Goal: Navigation & Orientation: Find specific page/section

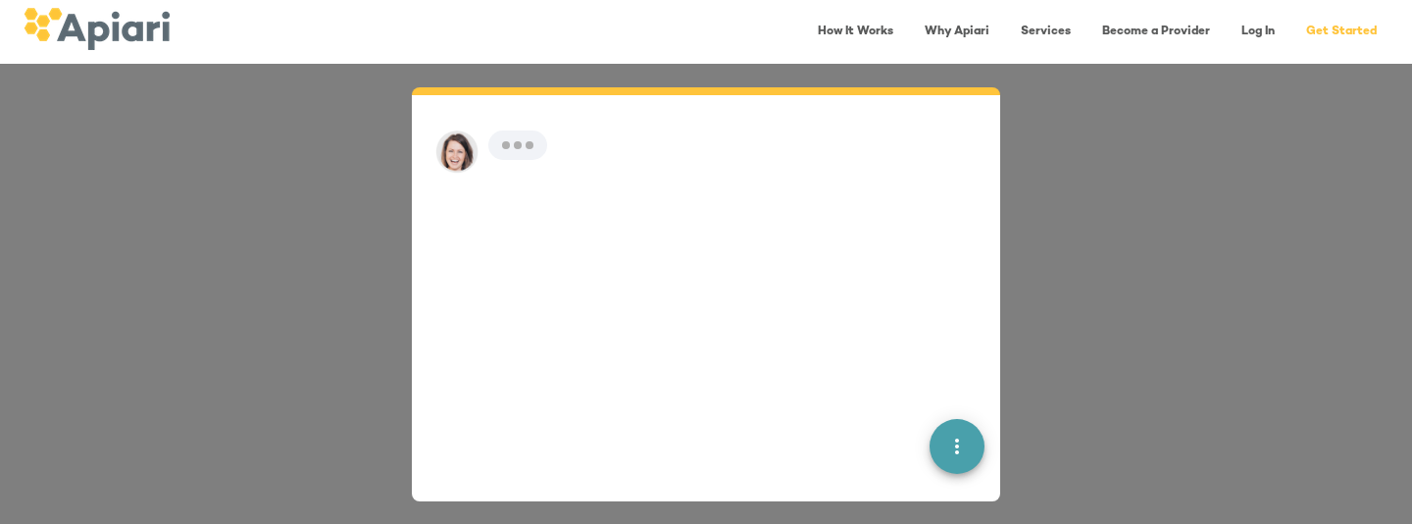
scroll to position [27, 0]
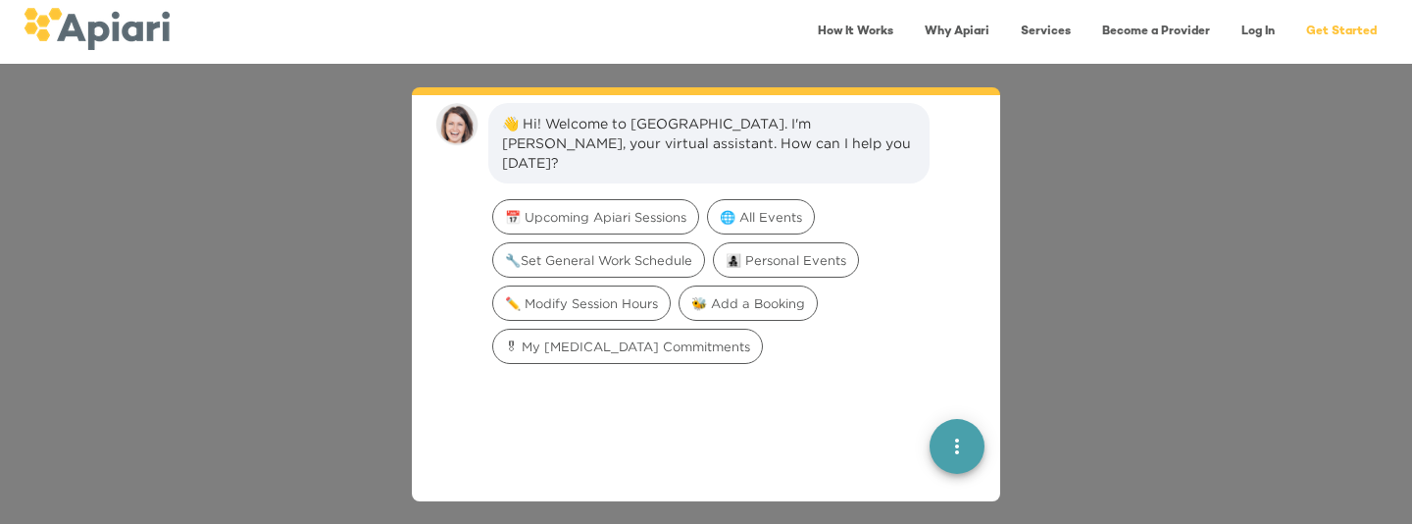
click at [1258, 31] on link "Log In" at bounding box center [1258, 32] width 57 height 40
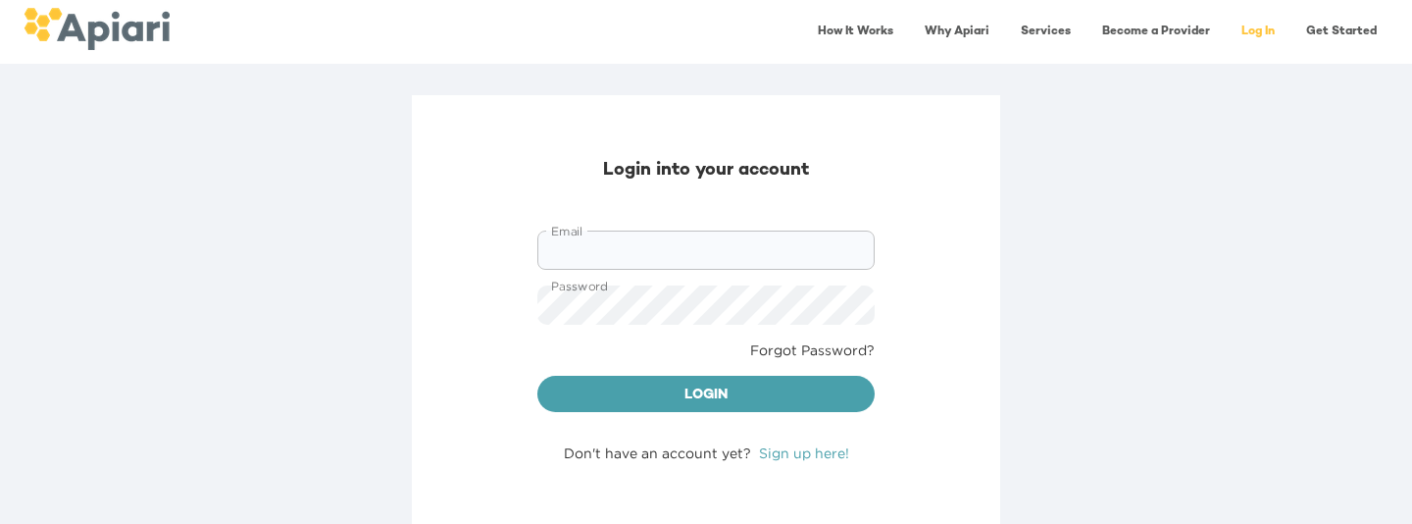
click at [597, 257] on input "Email" at bounding box center [705, 249] width 337 height 39
type input "**********"
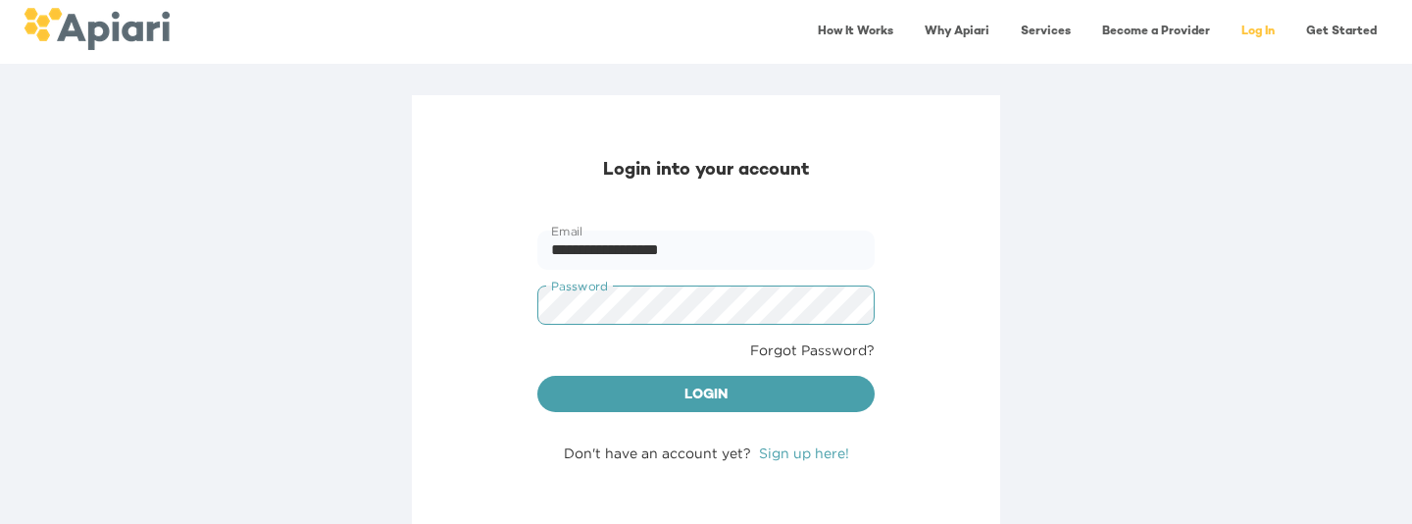
click at [537, 376] on button "Login" at bounding box center [705, 394] width 337 height 37
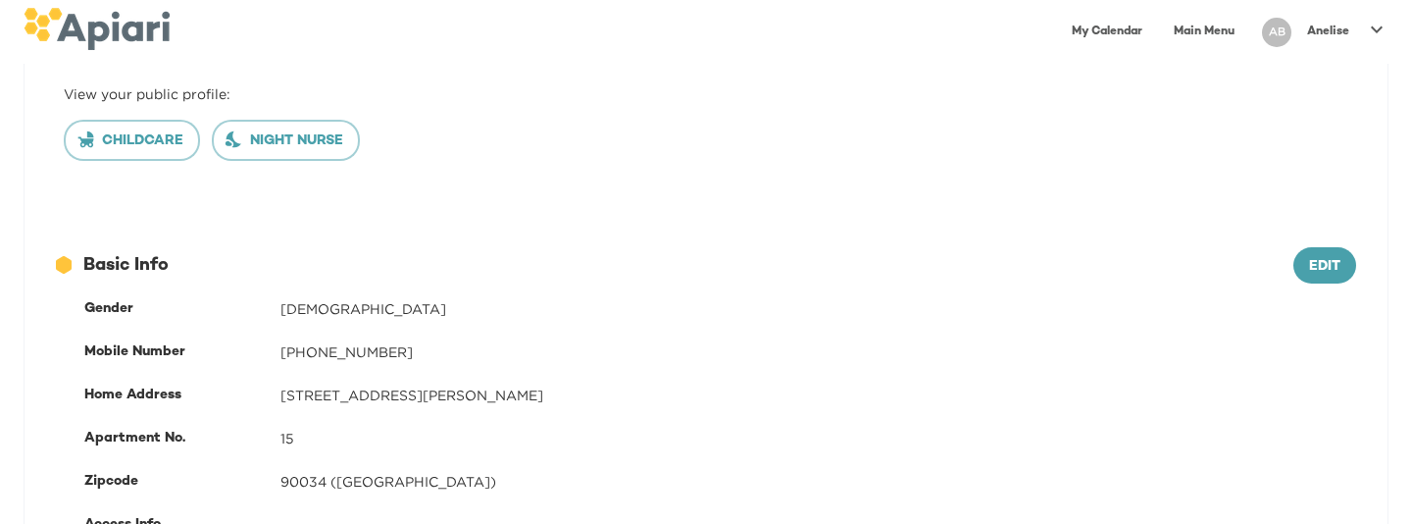
scroll to position [235, 0]
click at [127, 158] on button "Childcare" at bounding box center [132, 142] width 136 height 41
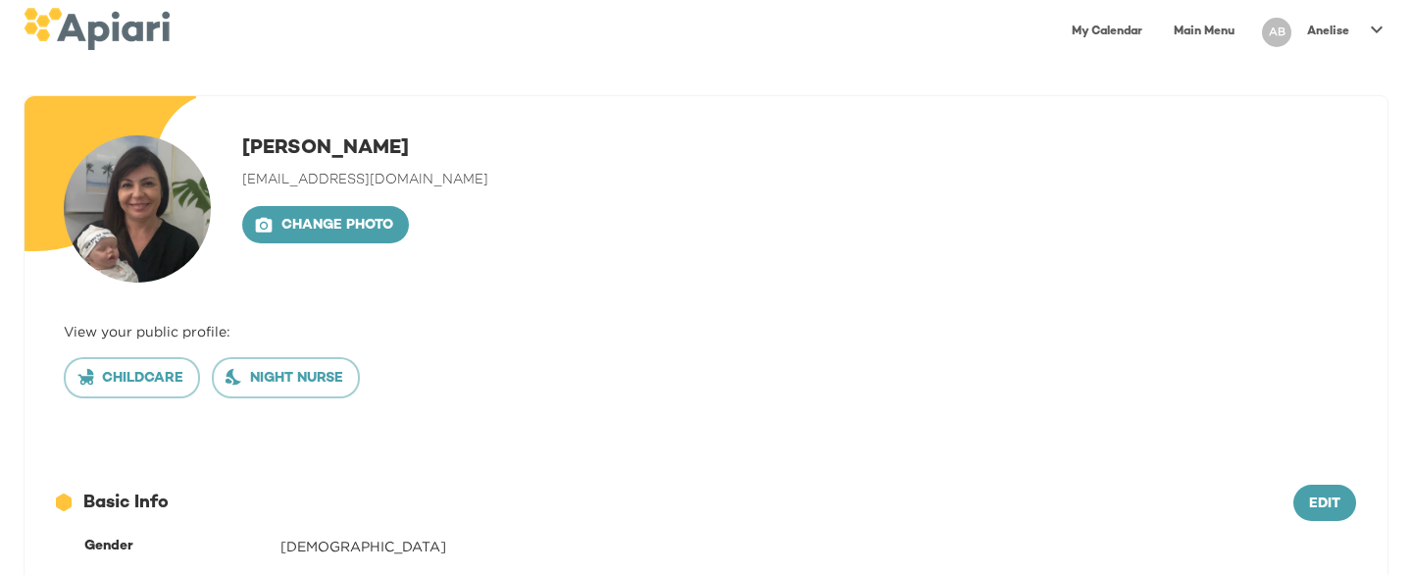
click at [1360, 26] on div at bounding box center [1376, 32] width 39 height 45
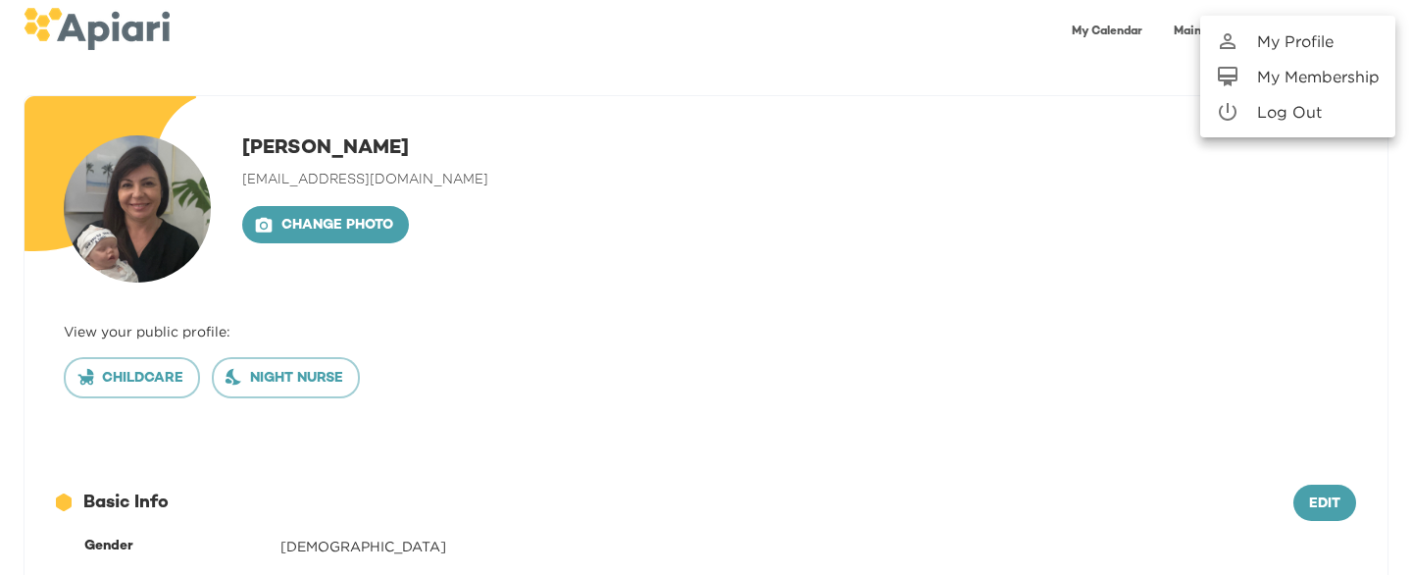
click at [1324, 71] on p "My Membership" at bounding box center [1318, 77] width 123 height 24
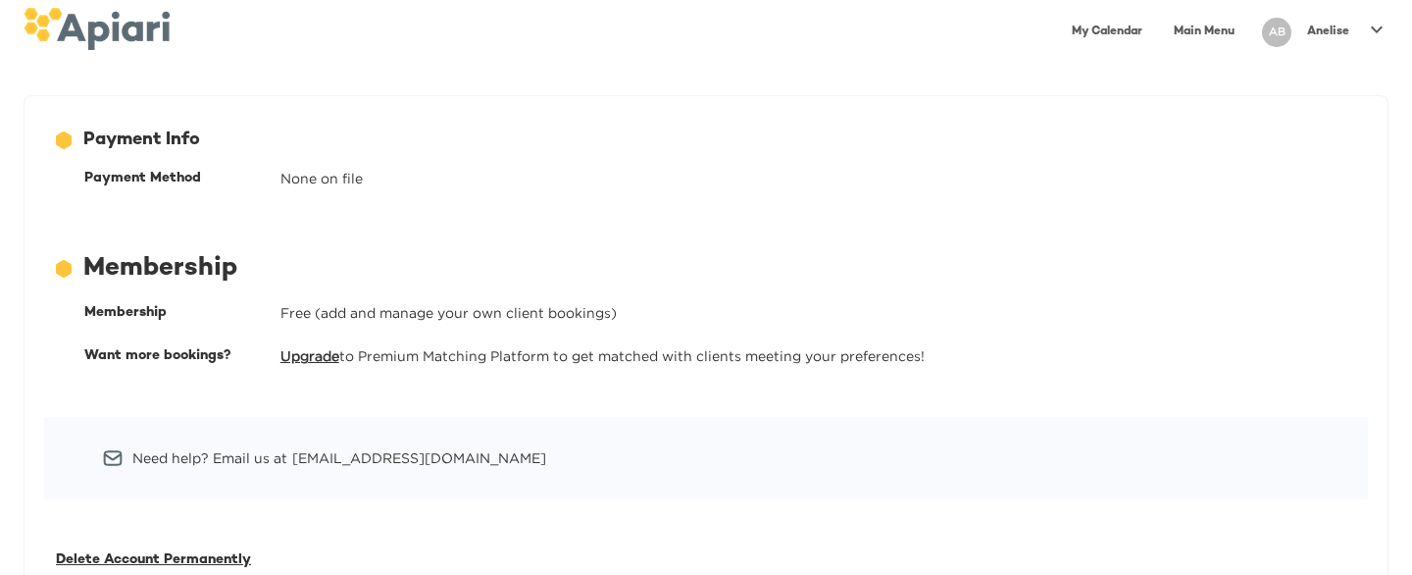
click at [1346, 31] on p "Anelise" at bounding box center [1328, 32] width 42 height 17
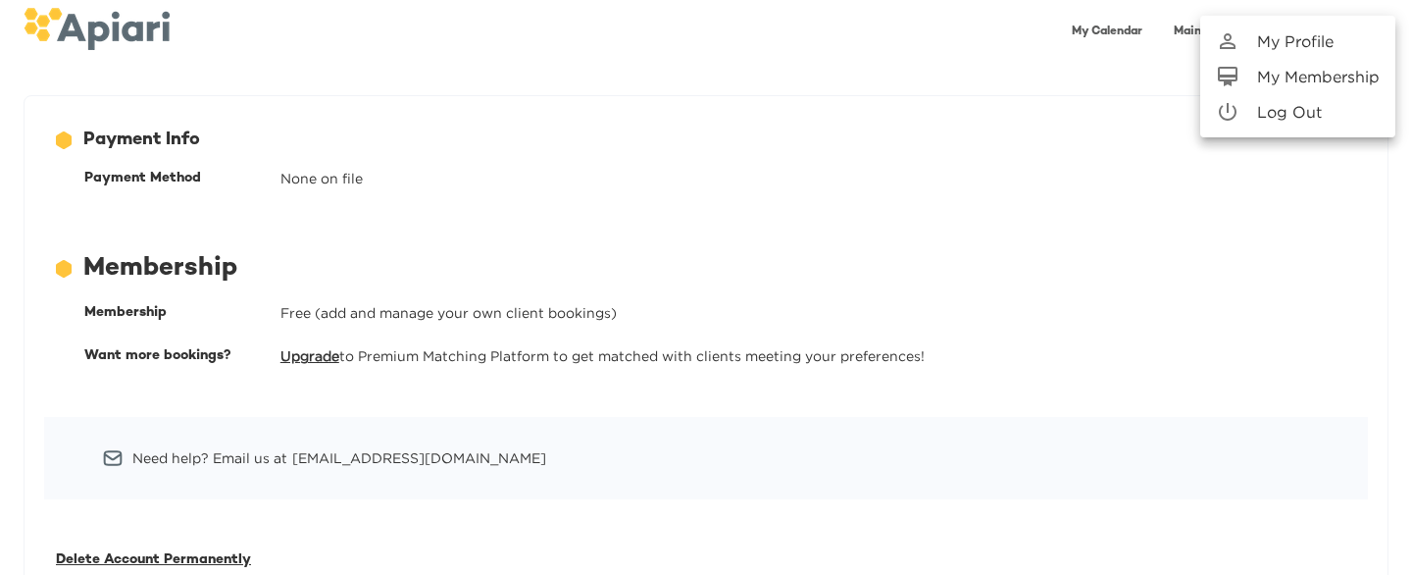
click at [1297, 39] on p "My Profile" at bounding box center [1295, 41] width 76 height 24
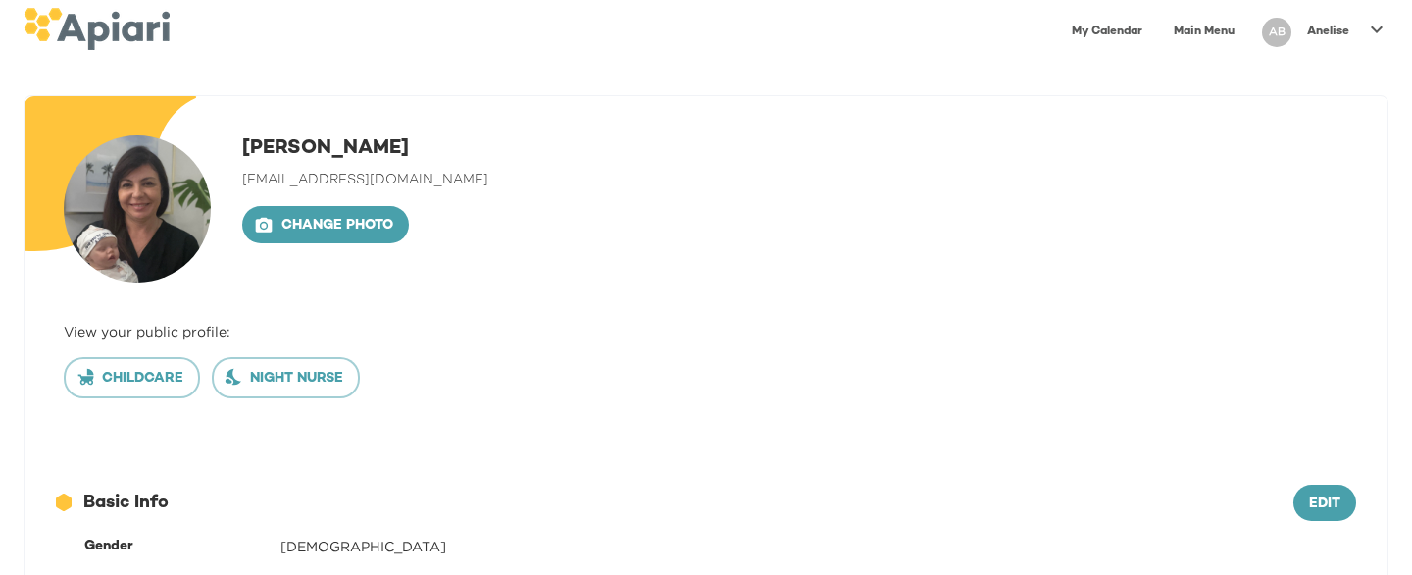
click at [1178, 30] on link "Main Menu" at bounding box center [1204, 32] width 84 height 40
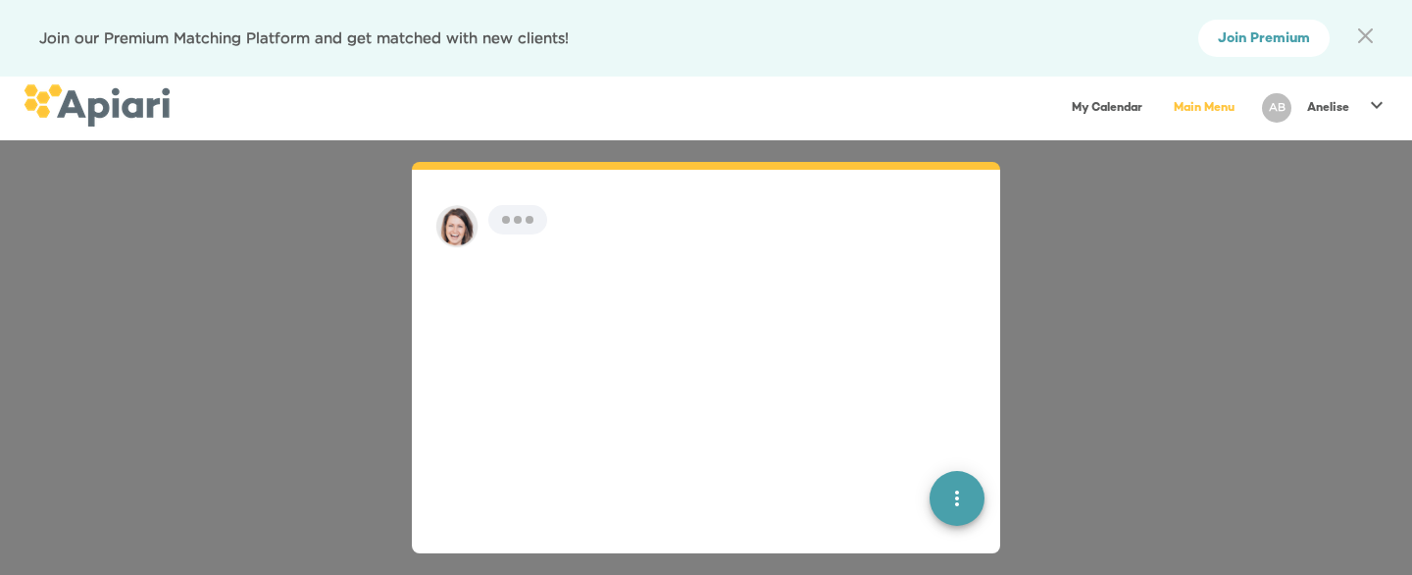
scroll to position [27, 0]
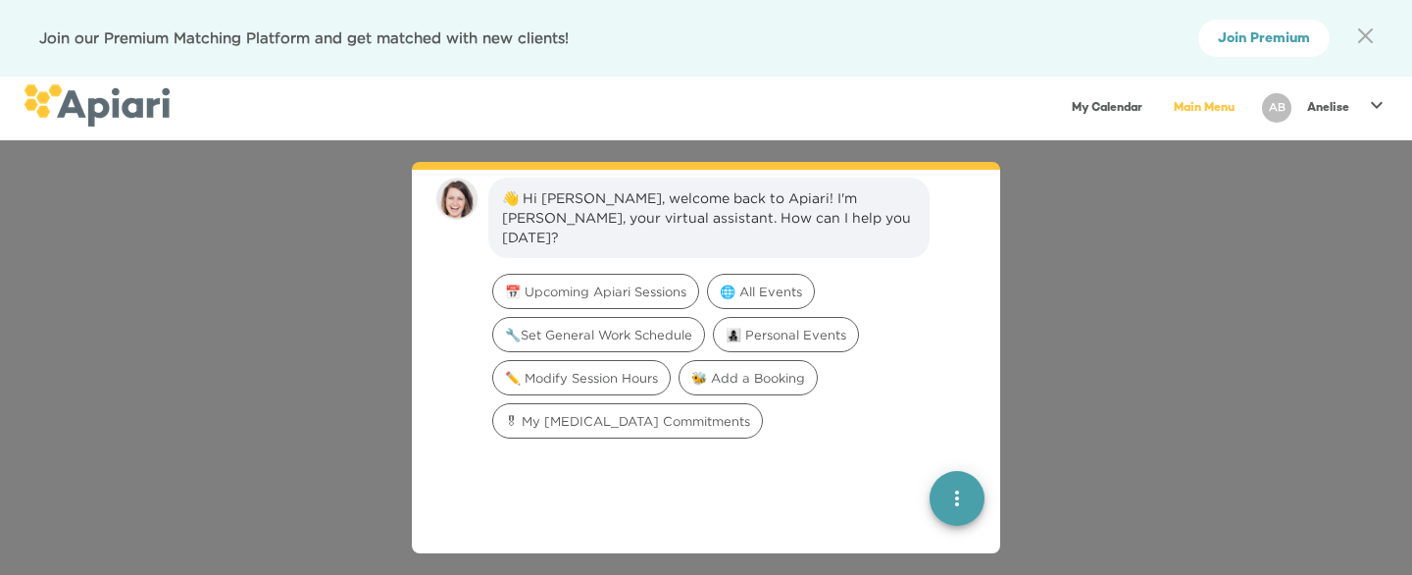
click at [1091, 296] on div "👋 Hi [PERSON_NAME], welcome back to Apiari! I'm [PERSON_NAME], your virtual ass…" at bounding box center [706, 357] width 1412 height 434
click at [1106, 109] on link "My Calendar" at bounding box center [1107, 108] width 94 height 40
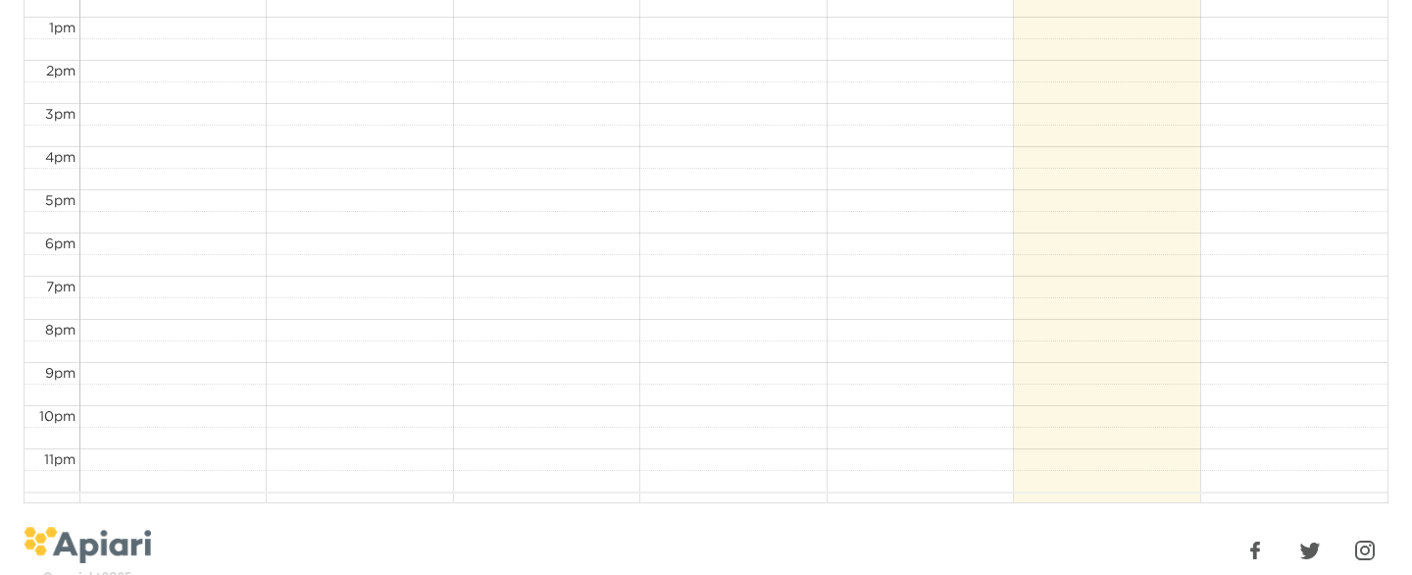
scroll to position [887, 0]
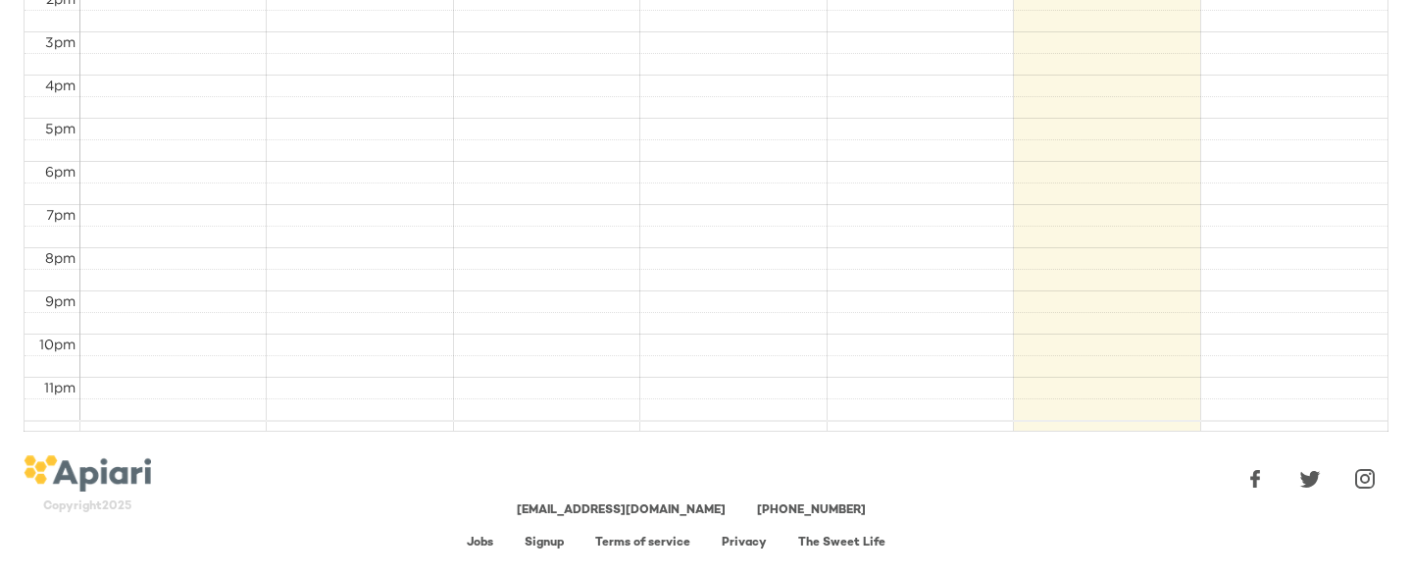
click at [485, 523] on link "Jobs" at bounding box center [480, 542] width 26 height 13
